Goal: Find specific page/section: Find specific page/section

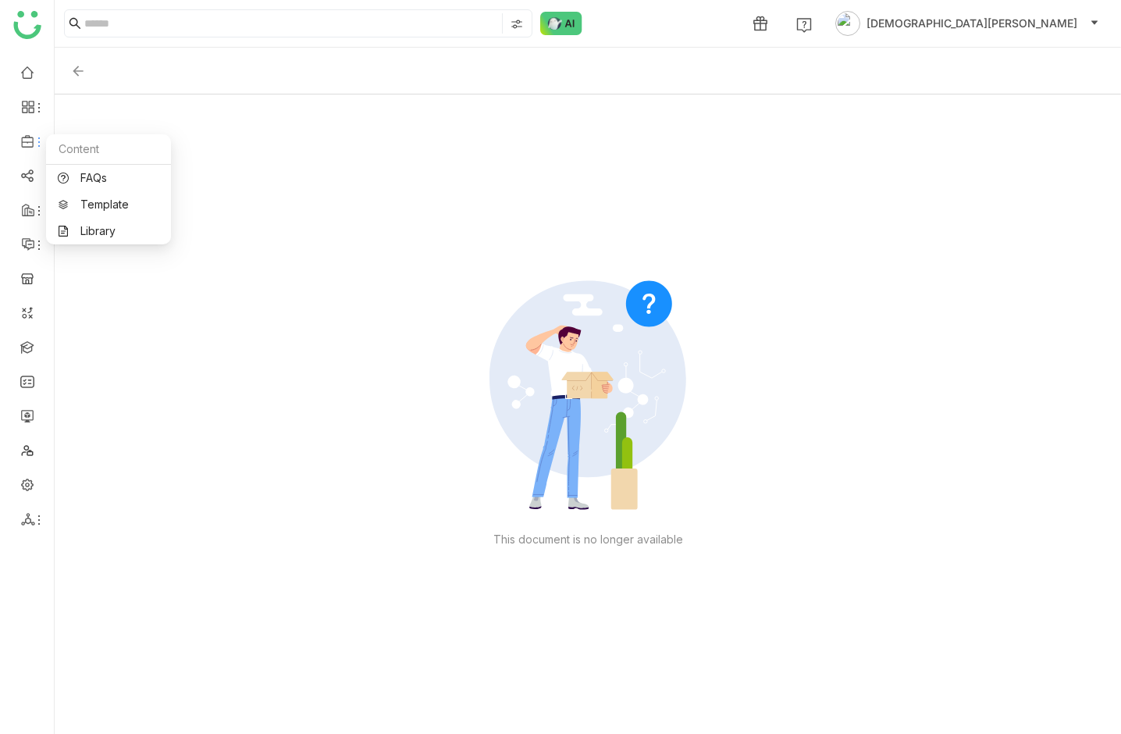
click at [40, 141] on icon at bounding box center [39, 142] width 12 height 12
drag, startPoint x: 98, startPoint y: 220, endPoint x: 150, endPoint y: 204, distance: 54.1
click at [99, 226] on link "Library" at bounding box center [109, 231] width 102 height 11
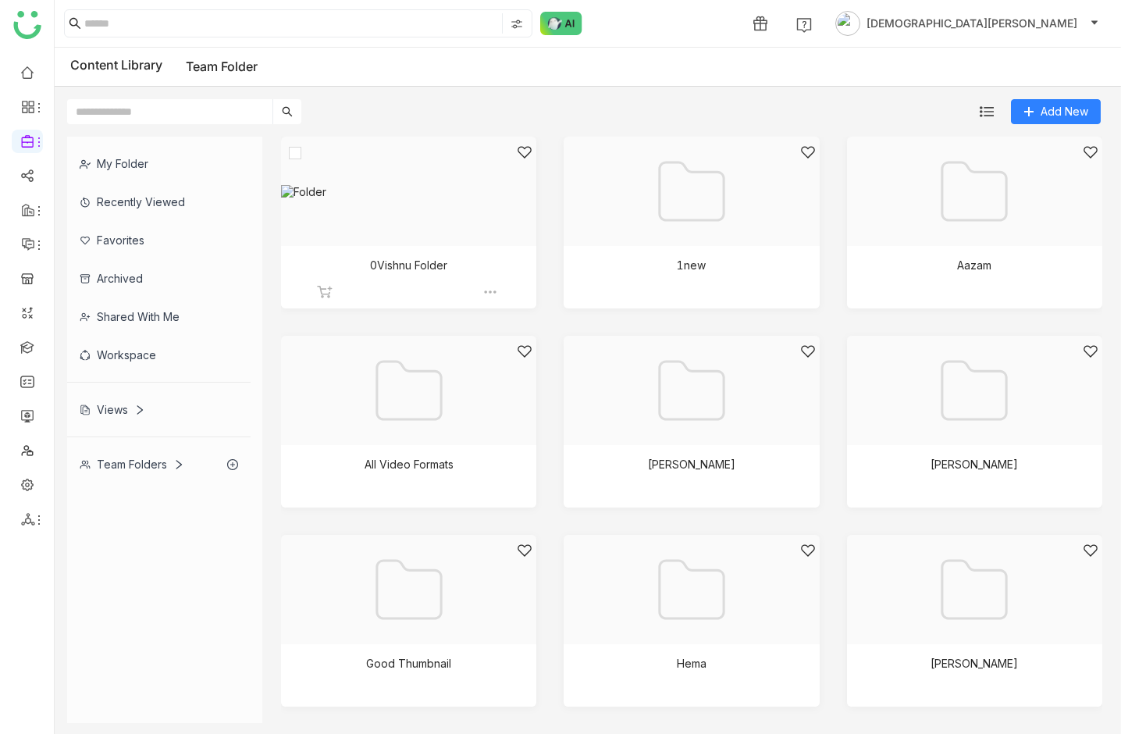
click at [448, 184] on div at bounding box center [403, 210] width 229 height 133
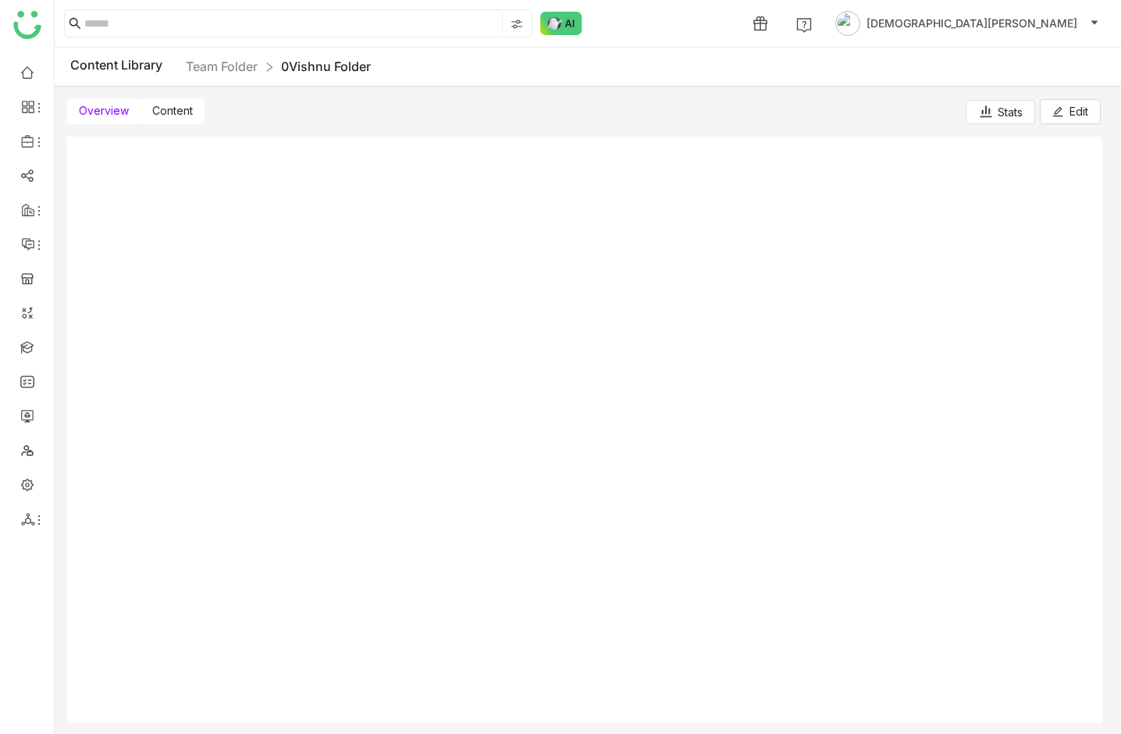
click at [189, 102] on label "Content" at bounding box center [173, 111] width 64 height 25
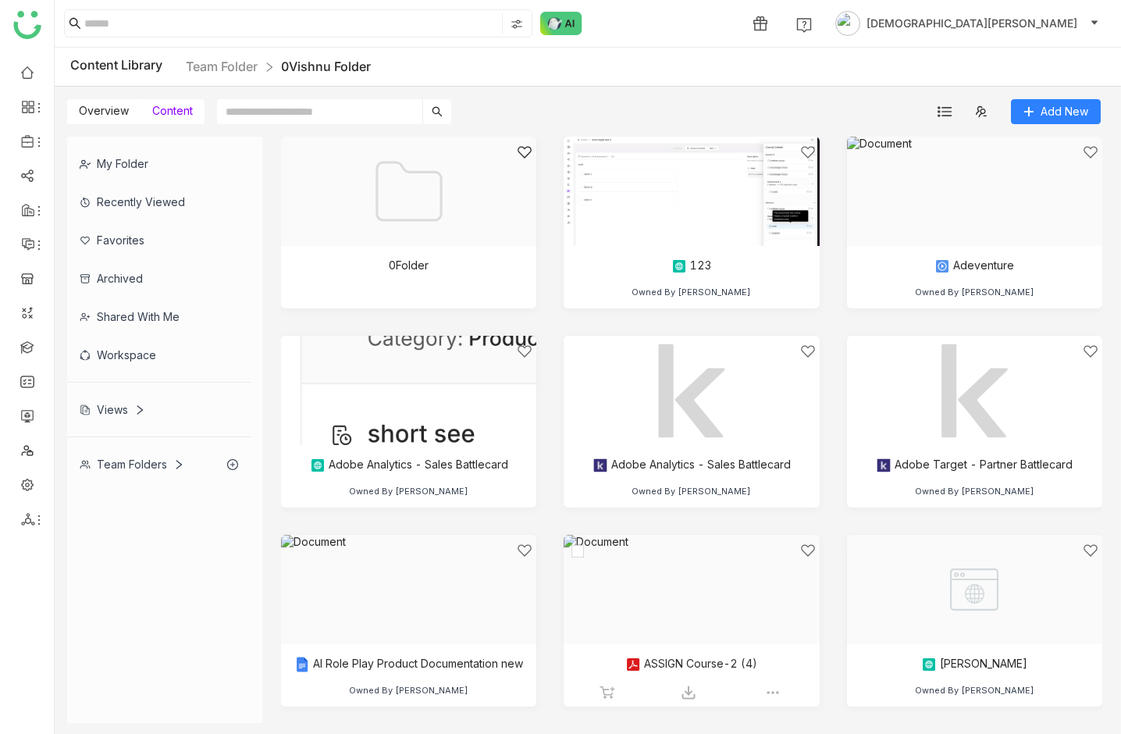
click at [685, 555] on div at bounding box center [686, 609] width 229 height 133
